Goal: Task Accomplishment & Management: Manage account settings

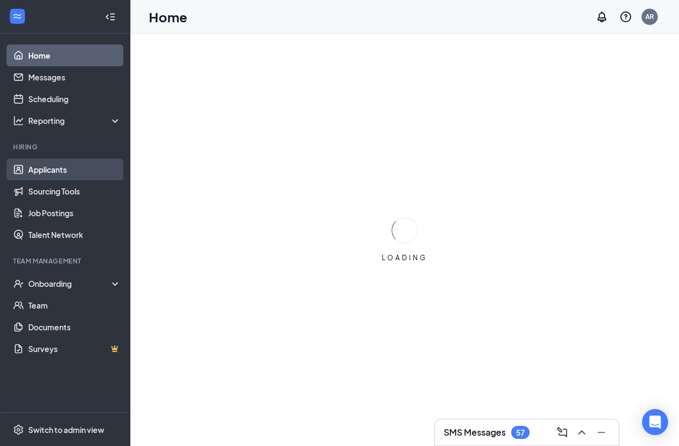
click at [76, 170] on link "Applicants" at bounding box center [74, 170] width 93 height 22
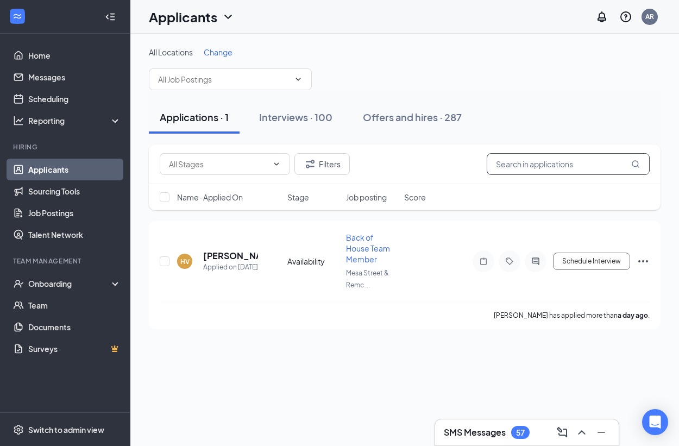
click at [574, 166] on input "text" at bounding box center [568, 164] width 163 height 22
click at [273, 122] on div "Interviews · 100" at bounding box center [295, 117] width 73 height 14
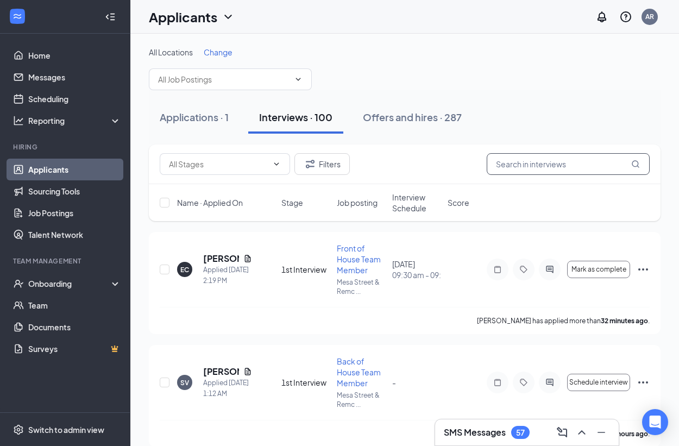
click at [573, 163] on input "text" at bounding box center [568, 164] width 163 height 22
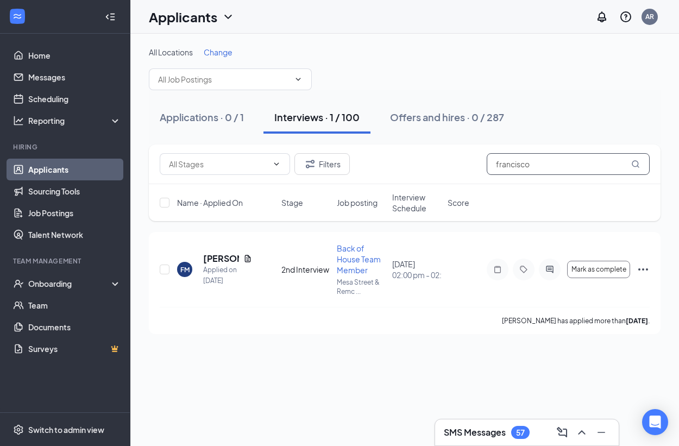
type input "Francisco"
drag, startPoint x: 573, startPoint y: 163, endPoint x: 209, endPoint y: 261, distance: 376.9
click at [209, 261] on h5 "Francisco Macias" at bounding box center [221, 259] width 36 height 12
click at [643, 268] on icon "Ellipses" at bounding box center [643, 269] width 13 height 13
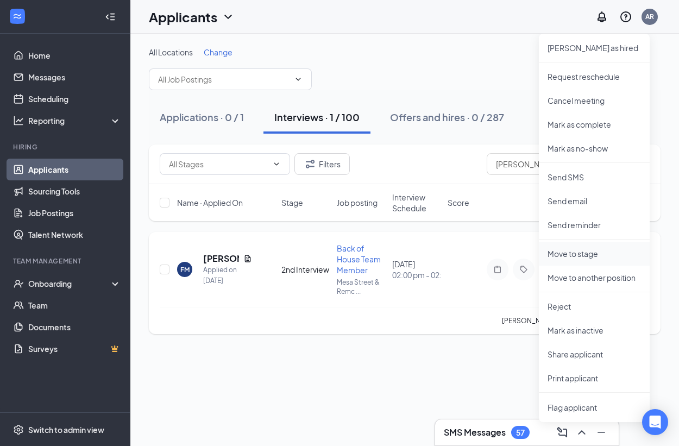
click at [586, 254] on p "Move to stage" at bounding box center [594, 253] width 93 height 11
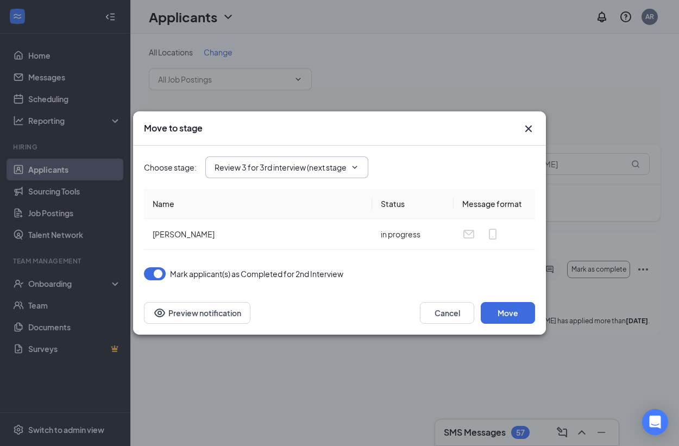
click at [269, 168] on input "Review 3 for 3rd interview (next stage)" at bounding box center [280, 167] width 131 height 12
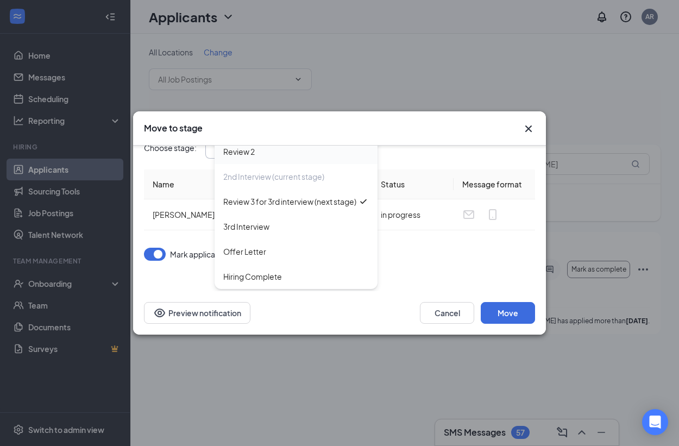
scroll to position [87, 0]
click at [250, 250] on div "Offer Letter" at bounding box center [244, 252] width 43 height 12
type input "Offer Letter"
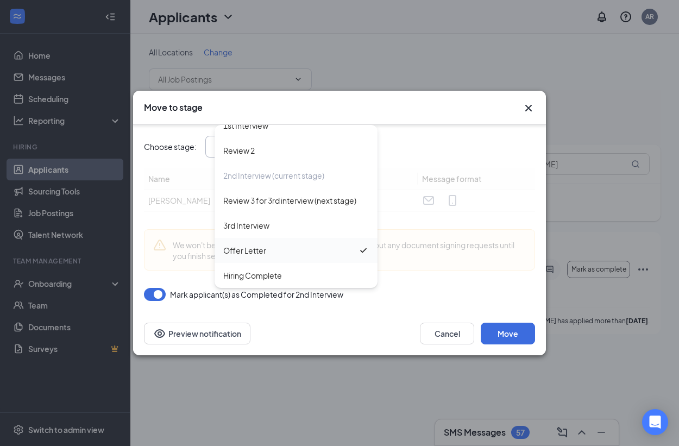
scroll to position [0, 0]
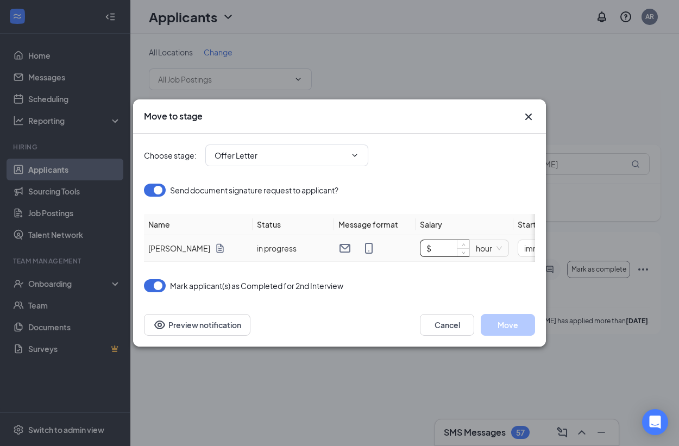
click at [447, 247] on input "$" at bounding box center [444, 248] width 48 height 16
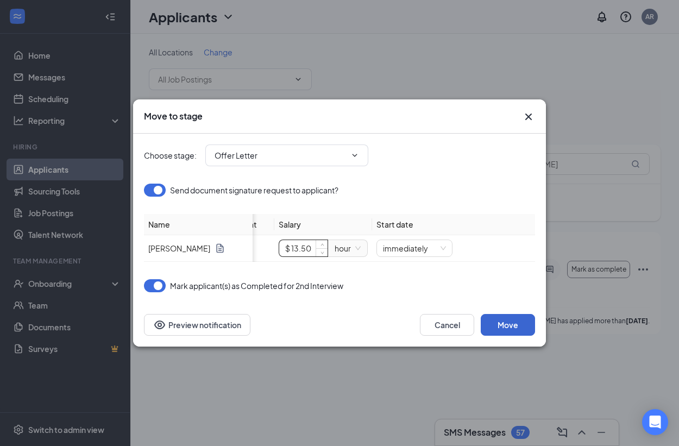
type input "$ 13.5"
click at [518, 325] on button "Move" at bounding box center [508, 325] width 54 height 22
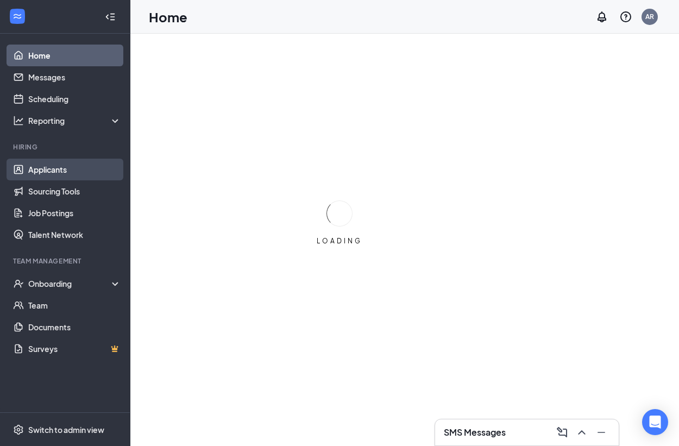
click at [56, 172] on link "Applicants" at bounding box center [74, 170] width 93 height 22
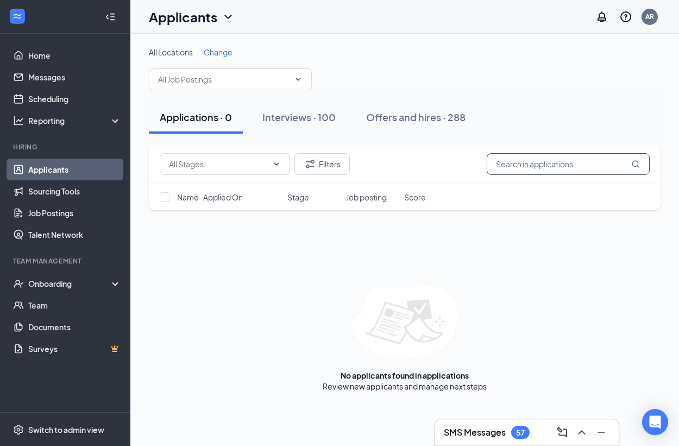
click at [528, 171] on input "text" at bounding box center [568, 164] width 163 height 22
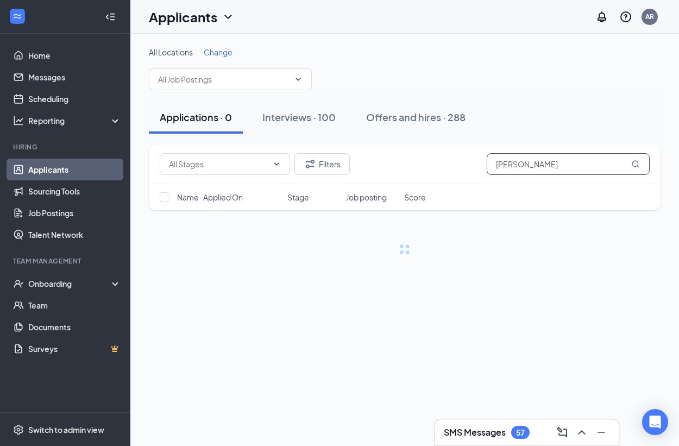
type input "[PERSON_NAME]"
click at [635, 165] on icon "MagnifyingGlass" at bounding box center [635, 164] width 9 height 9
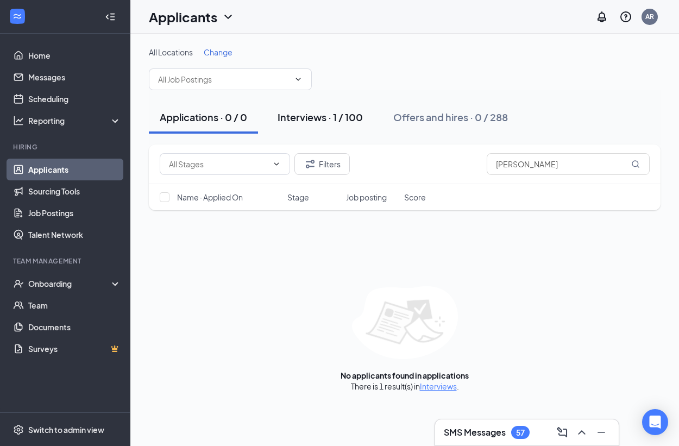
click at [338, 117] on div "Interviews · 1 / 100" at bounding box center [320, 117] width 85 height 14
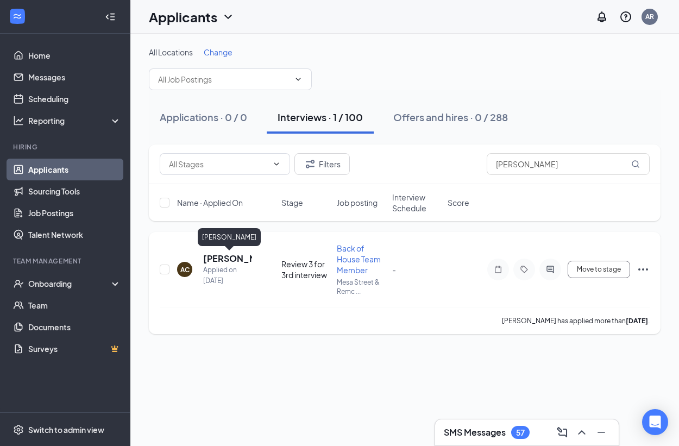
click at [226, 260] on h5 "[PERSON_NAME]" at bounding box center [227, 259] width 49 height 12
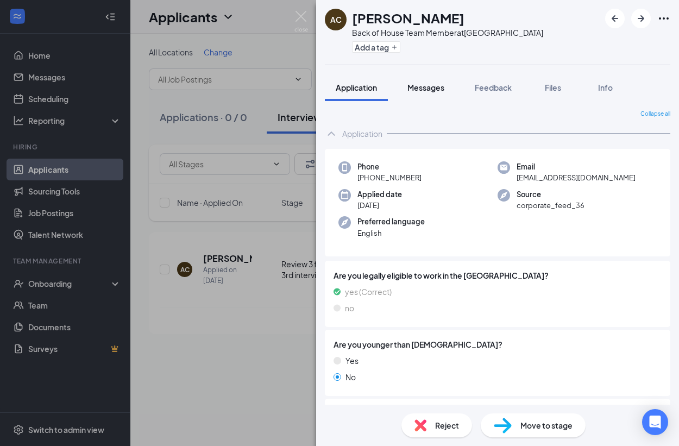
click at [419, 90] on span "Messages" at bounding box center [425, 88] width 37 height 10
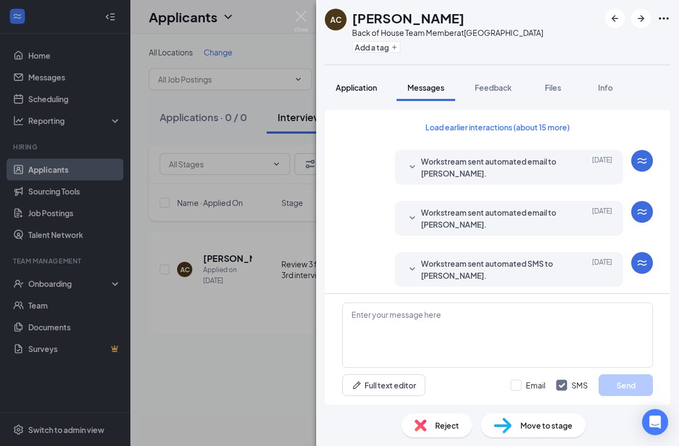
click at [356, 90] on span "Application" at bounding box center [356, 88] width 41 height 10
